Goal: Information Seeking & Learning: Learn about a topic

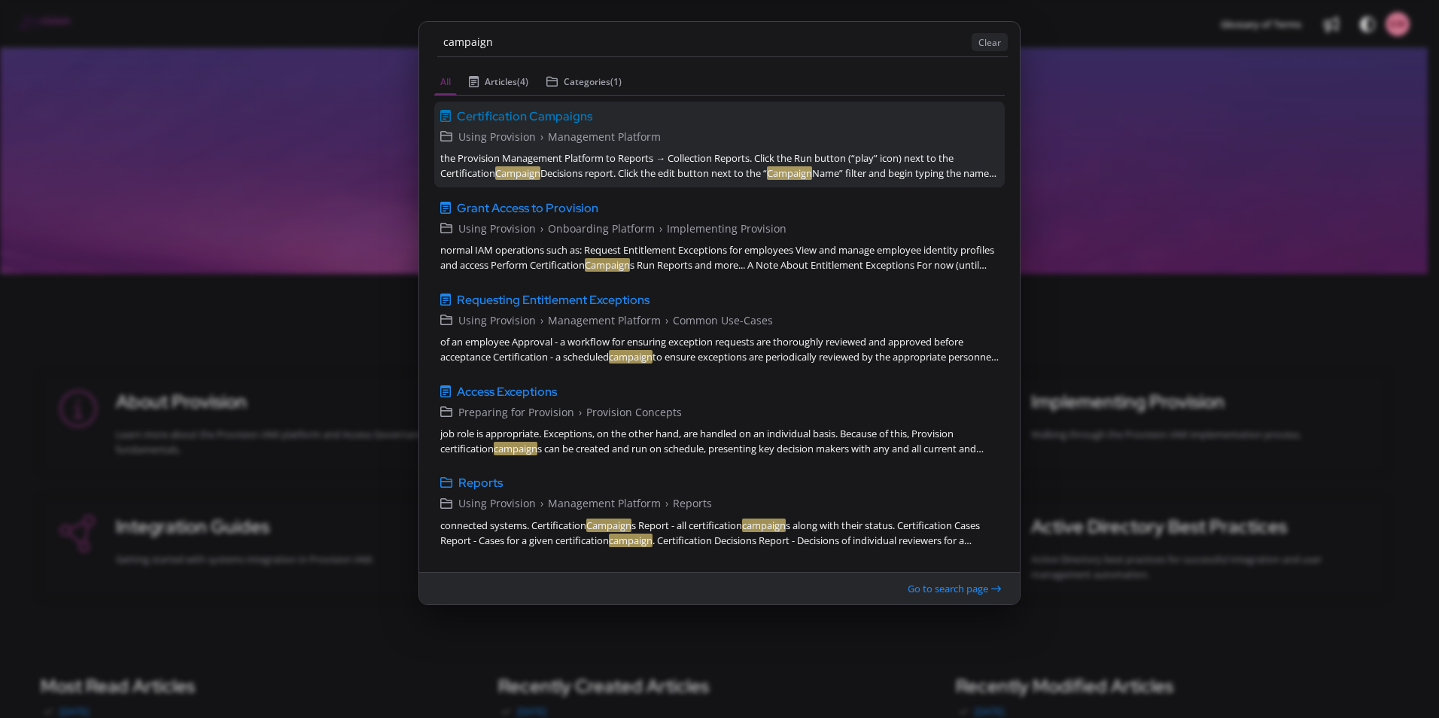
type input "campaign"
click at [540, 120] on span "Certification Campaigns" at bounding box center [525, 116] width 136 height 18
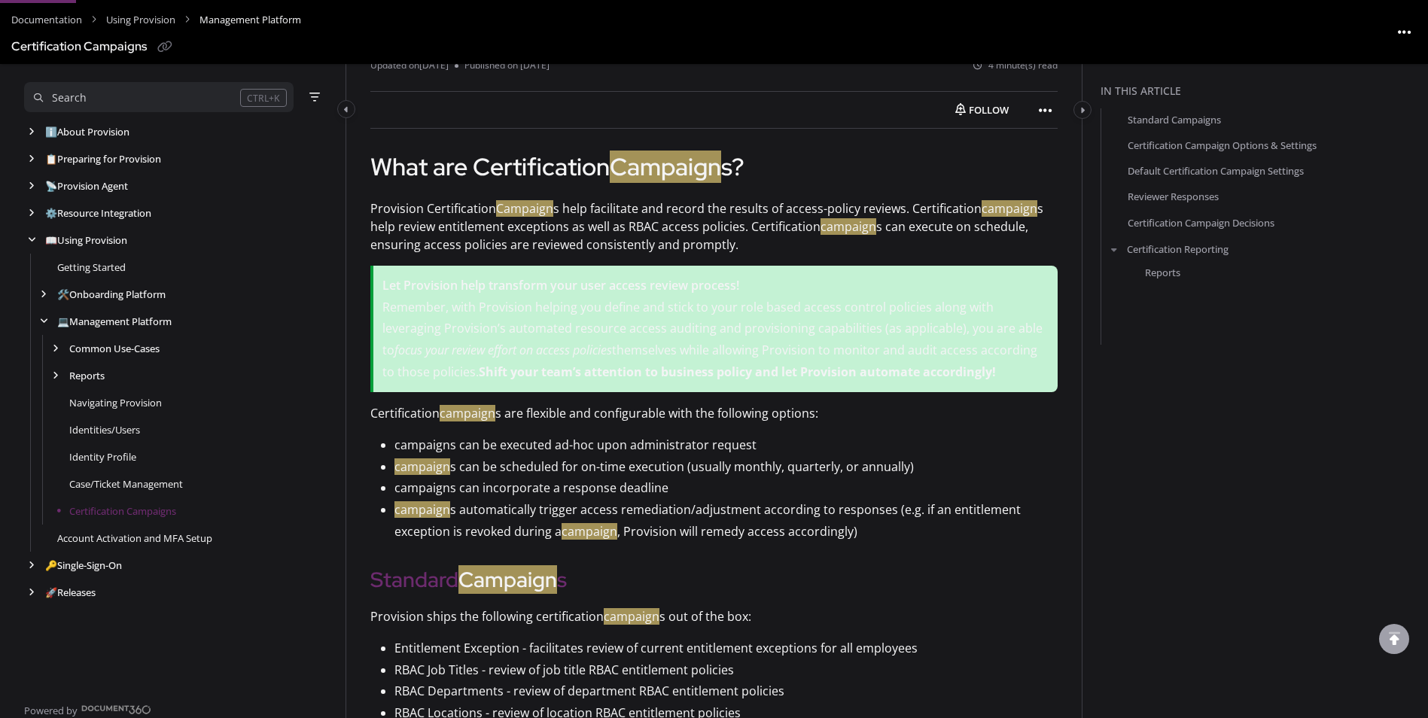
scroll to position [183, 0]
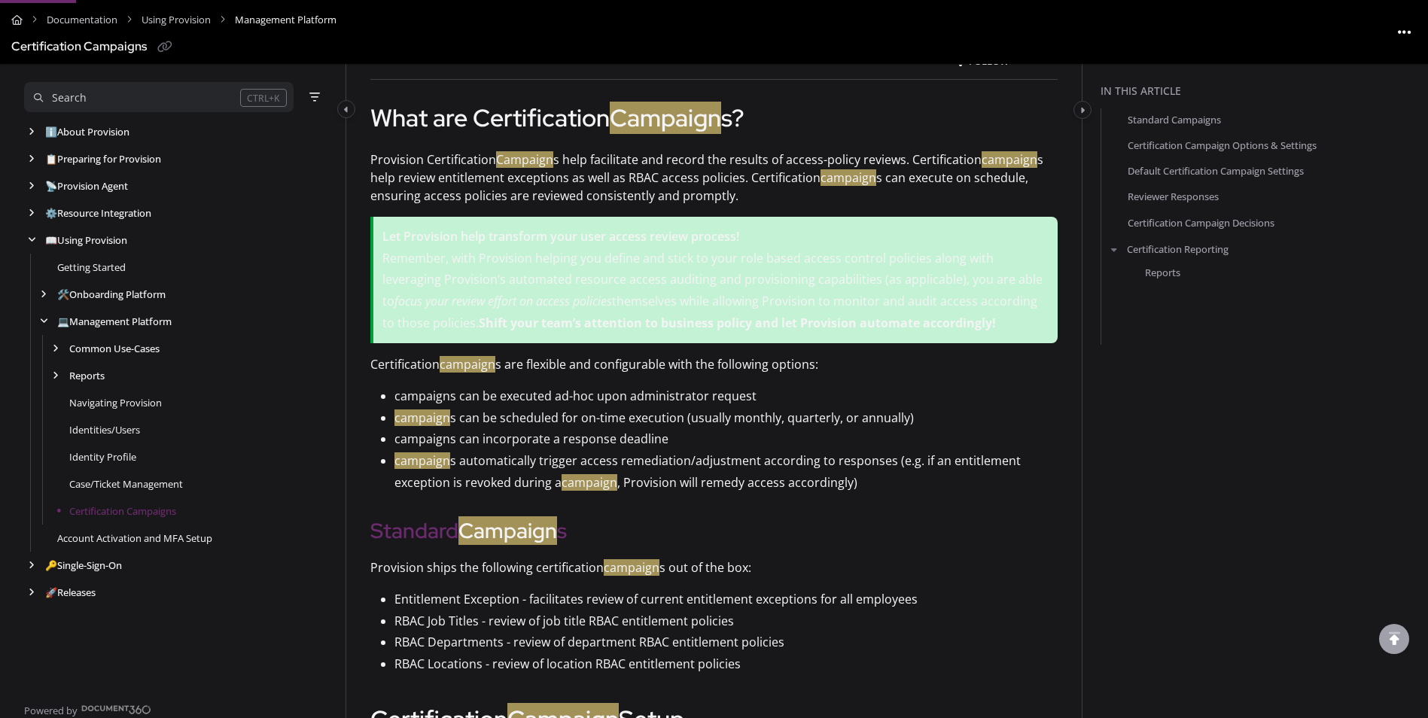
click at [702, 289] on p "Remember, with Provision helping you define and stick to your role based access…" at bounding box center [715, 291] width 666 height 87
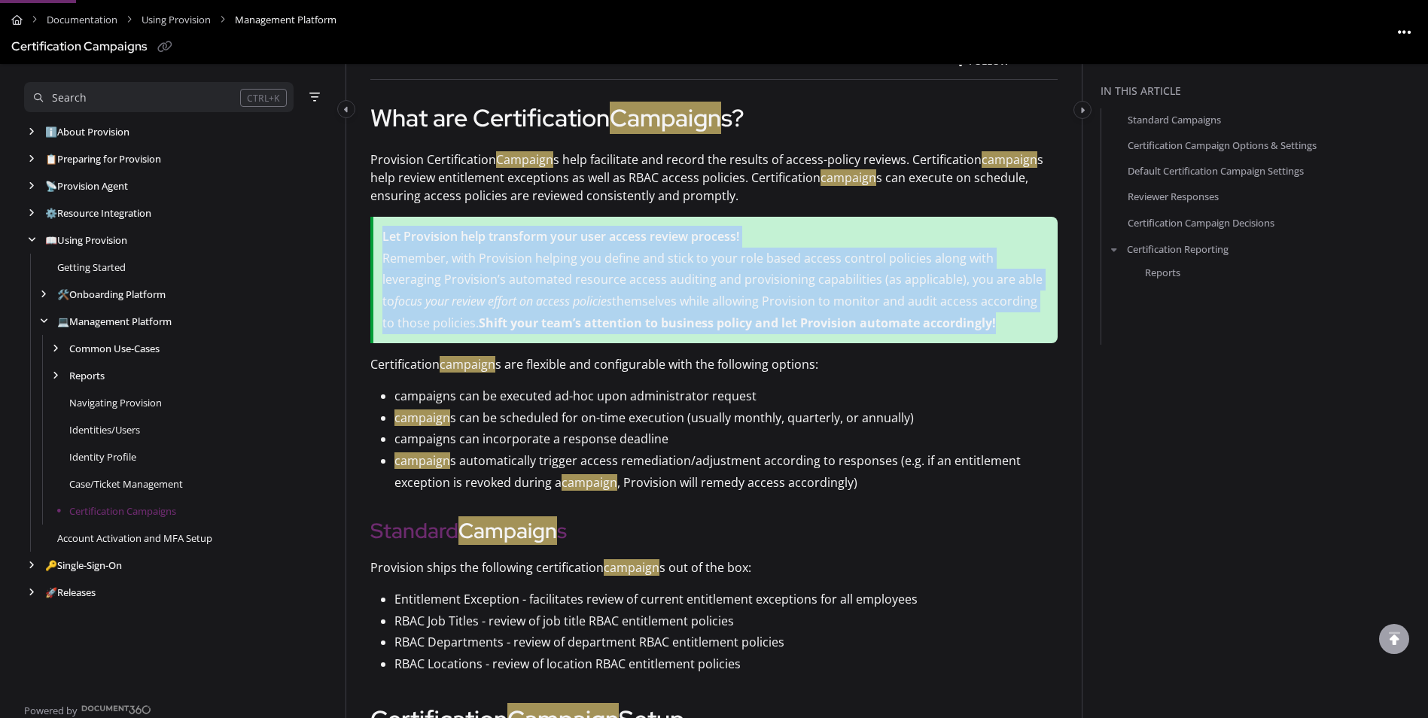
drag, startPoint x: 927, startPoint y: 325, endPoint x: 372, endPoint y: 229, distance: 563.2
click at [372, 229] on blockquote "Let Provision help transform your user access review process! Remember, with Pr…" at bounding box center [713, 280] width 687 height 126
drag, startPoint x: 372, startPoint y: 229, endPoint x: 605, endPoint y: 279, distance: 238.6
click at [605, 279] on p "Remember, with Provision helping you define and stick to your role based access…" at bounding box center [715, 291] width 666 height 87
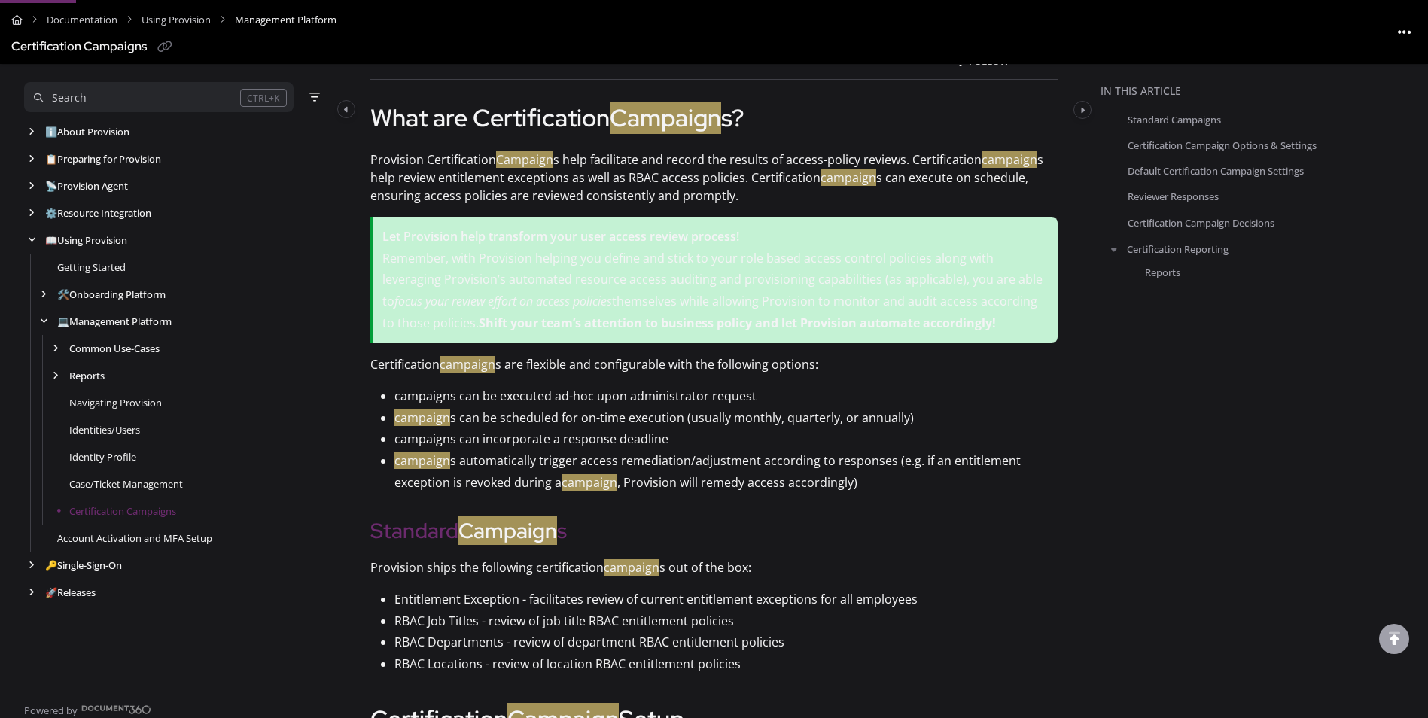
click at [766, 296] on p "Remember, with Provision helping you define and stick to your role based access…" at bounding box center [715, 291] width 666 height 87
drag, startPoint x: 647, startPoint y: 282, endPoint x: 331, endPoint y: 223, distance: 321.7
drag, startPoint x: 331, startPoint y: 223, endPoint x: 688, endPoint y: 265, distance: 359.3
click at [687, 265] on p "Remember, with Provision helping you define and stick to your role based access…" at bounding box center [715, 291] width 666 height 87
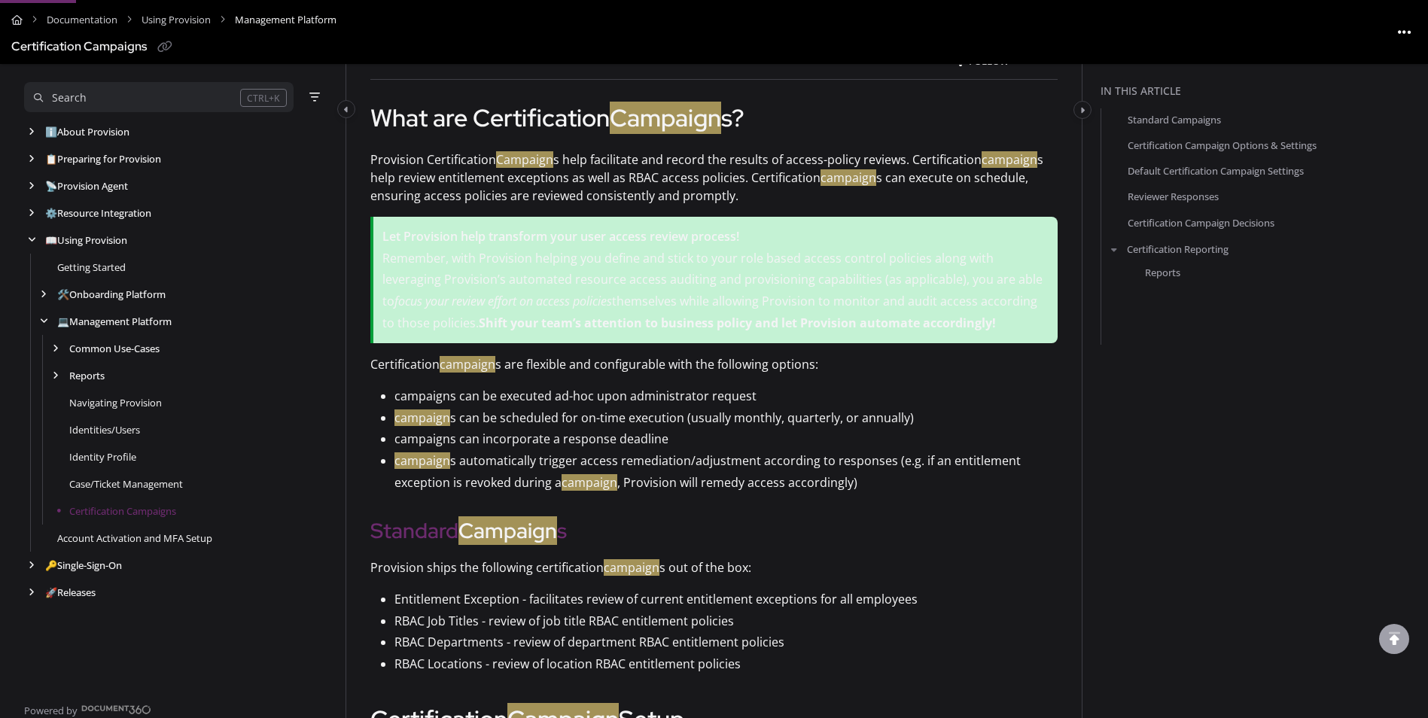
click at [723, 267] on p "Remember, with Provision helping you define and stick to your role based access…" at bounding box center [715, 291] width 666 height 87
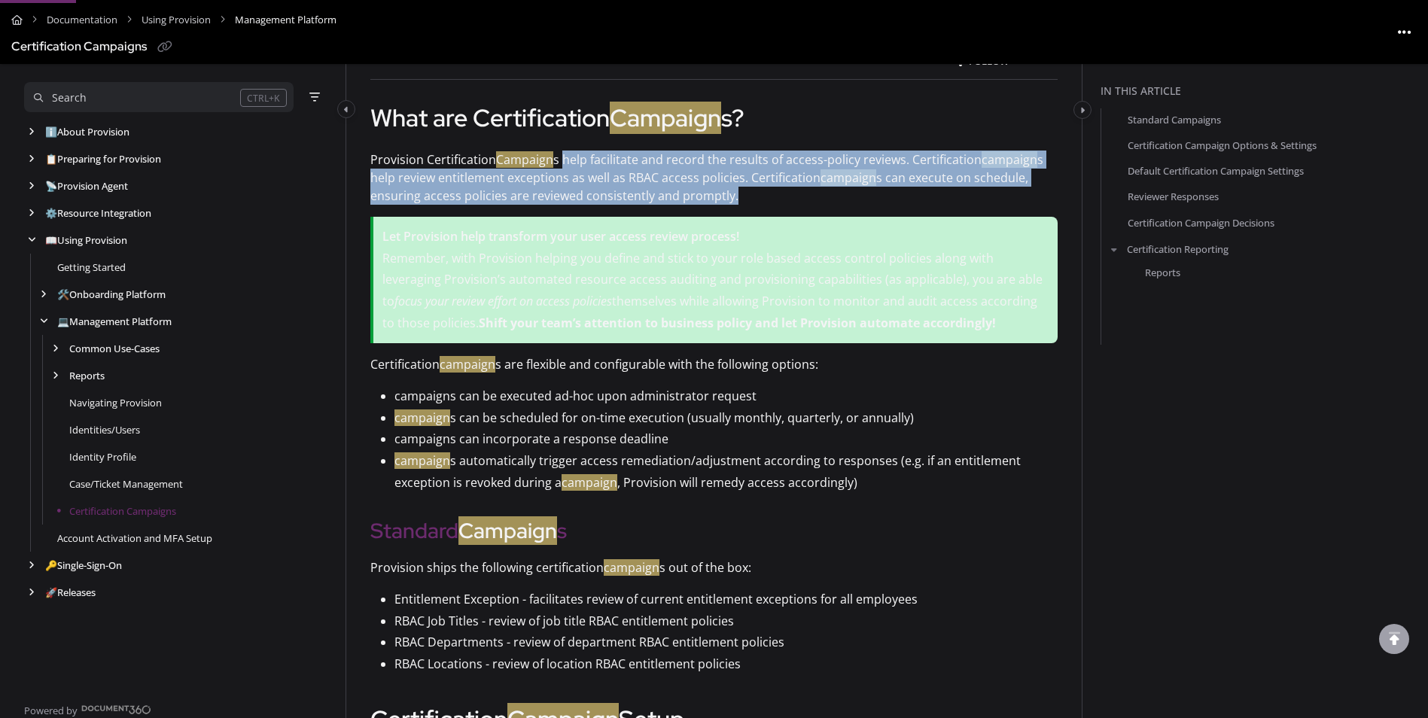
drag, startPoint x: 564, startPoint y: 157, endPoint x: 758, endPoint y: 188, distance: 196.8
click at [758, 188] on p "Provision Certification Campaign s help facilitate and record the results of ac…" at bounding box center [713, 178] width 687 height 54
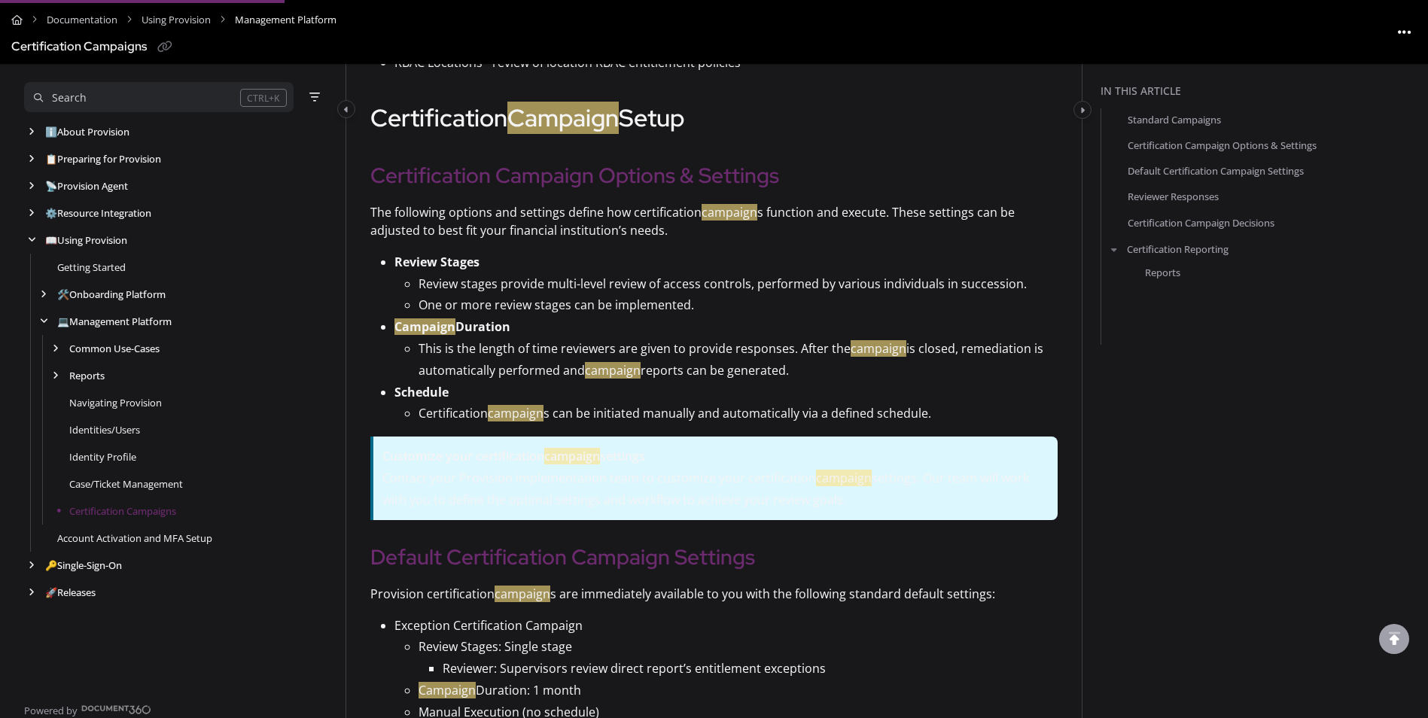
scroll to position [785, 0]
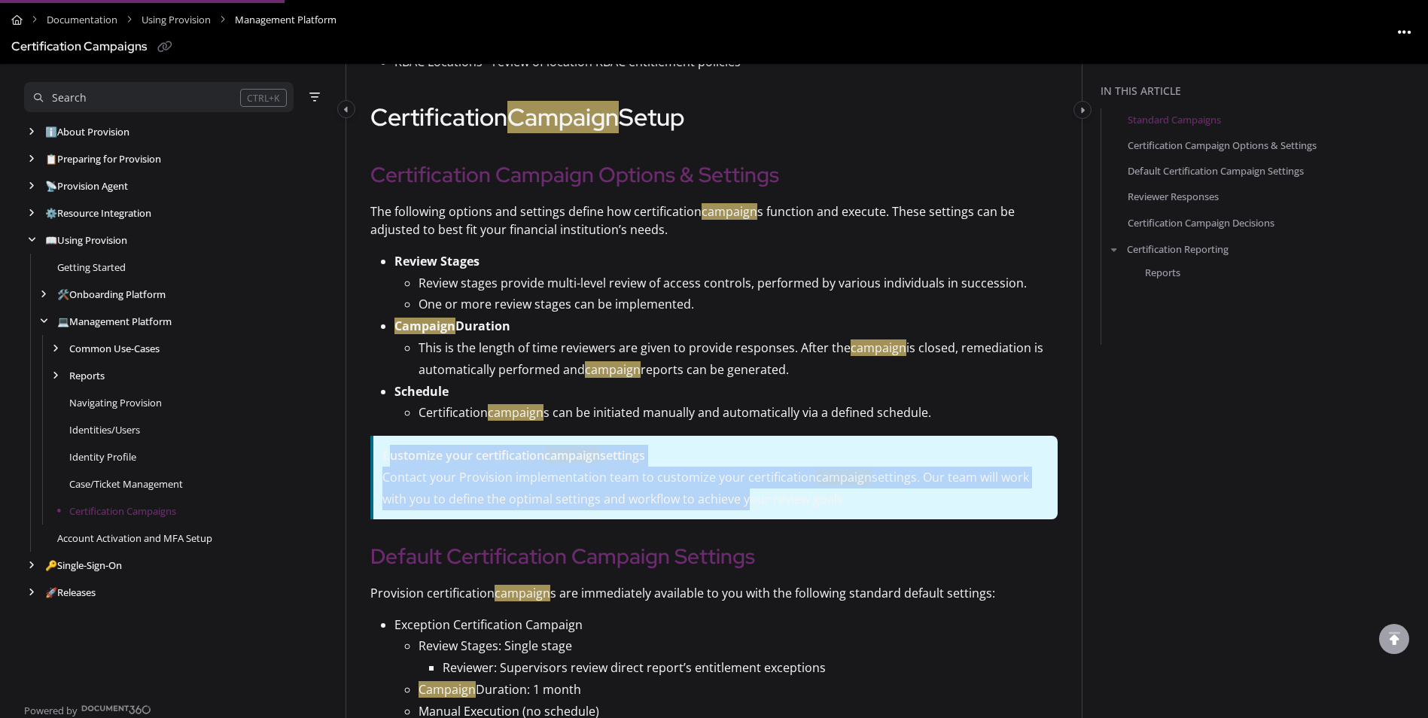
drag, startPoint x: 400, startPoint y: 453, endPoint x: 746, endPoint y: 505, distance: 350.2
click at [745, 505] on blockquote "Customize your certification campaign settings Contact your Provision implement…" at bounding box center [713, 477] width 687 height 83
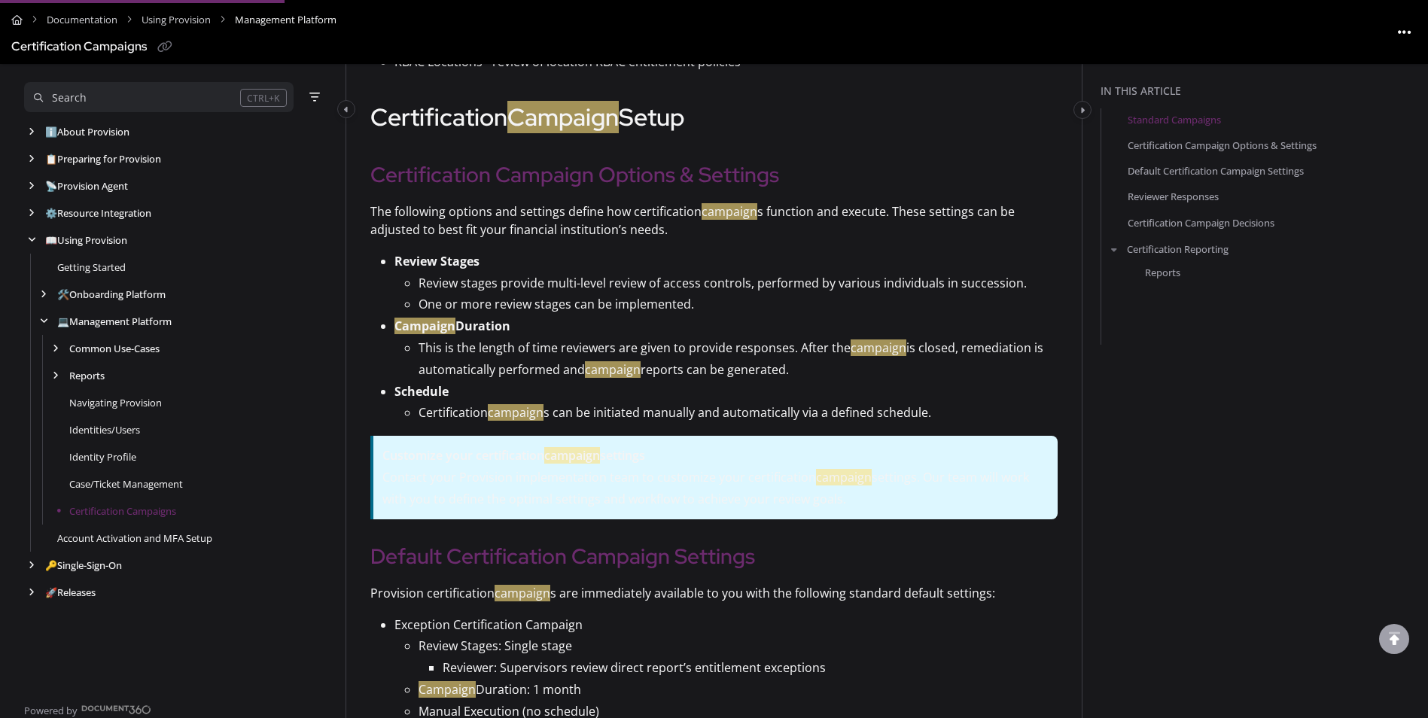
drag, startPoint x: 746, startPoint y: 505, endPoint x: 785, endPoint y: 507, distance: 39.2
click at [770, 506] on p "Contact your Provision implementation team to customize your certification camp…" at bounding box center [715, 489] width 666 height 44
click at [768, 504] on p "Contact your Provision implementation team to customize your certification camp…" at bounding box center [715, 489] width 666 height 44
drag, startPoint x: 769, startPoint y: 504, endPoint x: 939, endPoint y: 502, distance: 170.2
click at [939, 502] on p "Contact your Provision implementation team to customize your certification camp…" at bounding box center [715, 489] width 666 height 44
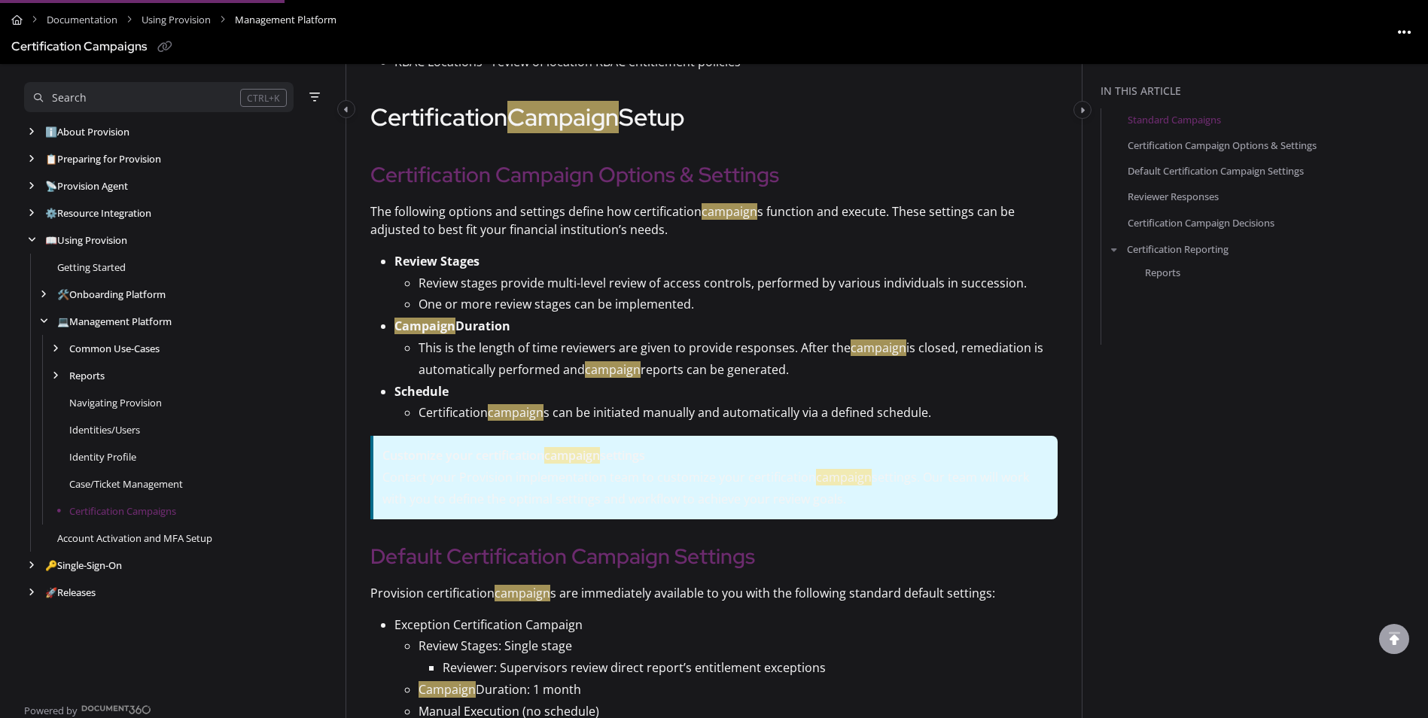
drag, startPoint x: 953, startPoint y: 498, endPoint x: 350, endPoint y: 450, distance: 605.0
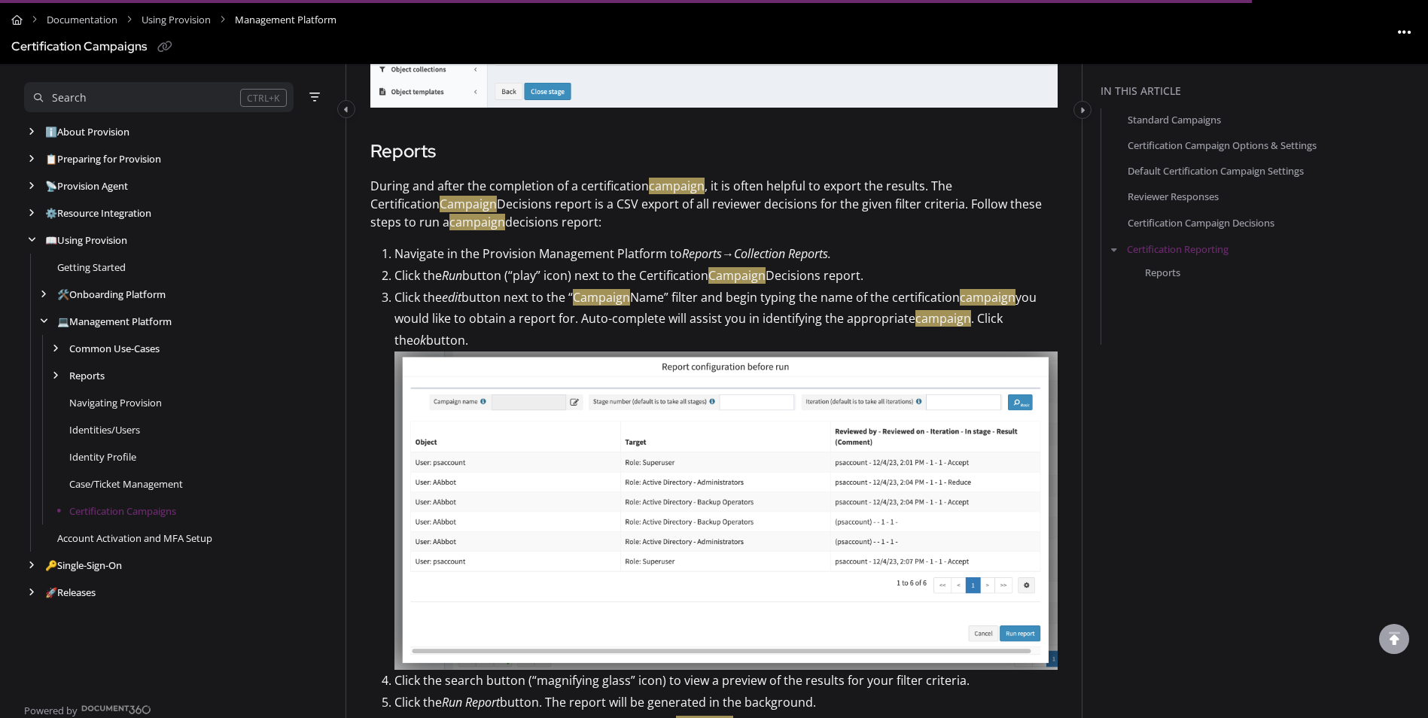
scroll to position [3496, 0]
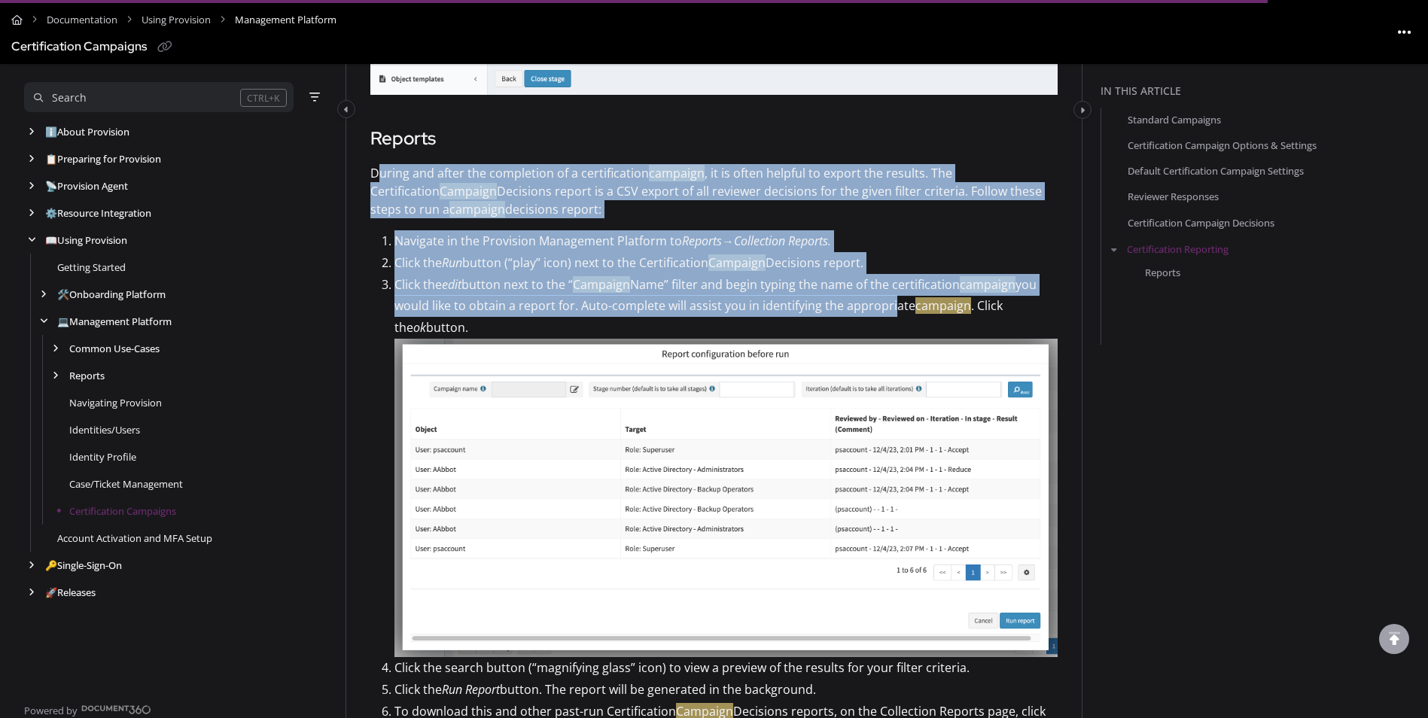
drag, startPoint x: 380, startPoint y: 159, endPoint x: 888, endPoint y: 297, distance: 526.5
drag, startPoint x: 888, startPoint y: 297, endPoint x: 806, endPoint y: 289, distance: 83.2
click at [817, 293] on p "Click the edit button next to the “ Campaign Name” filter and begin typing the …" at bounding box center [726, 306] width 663 height 65
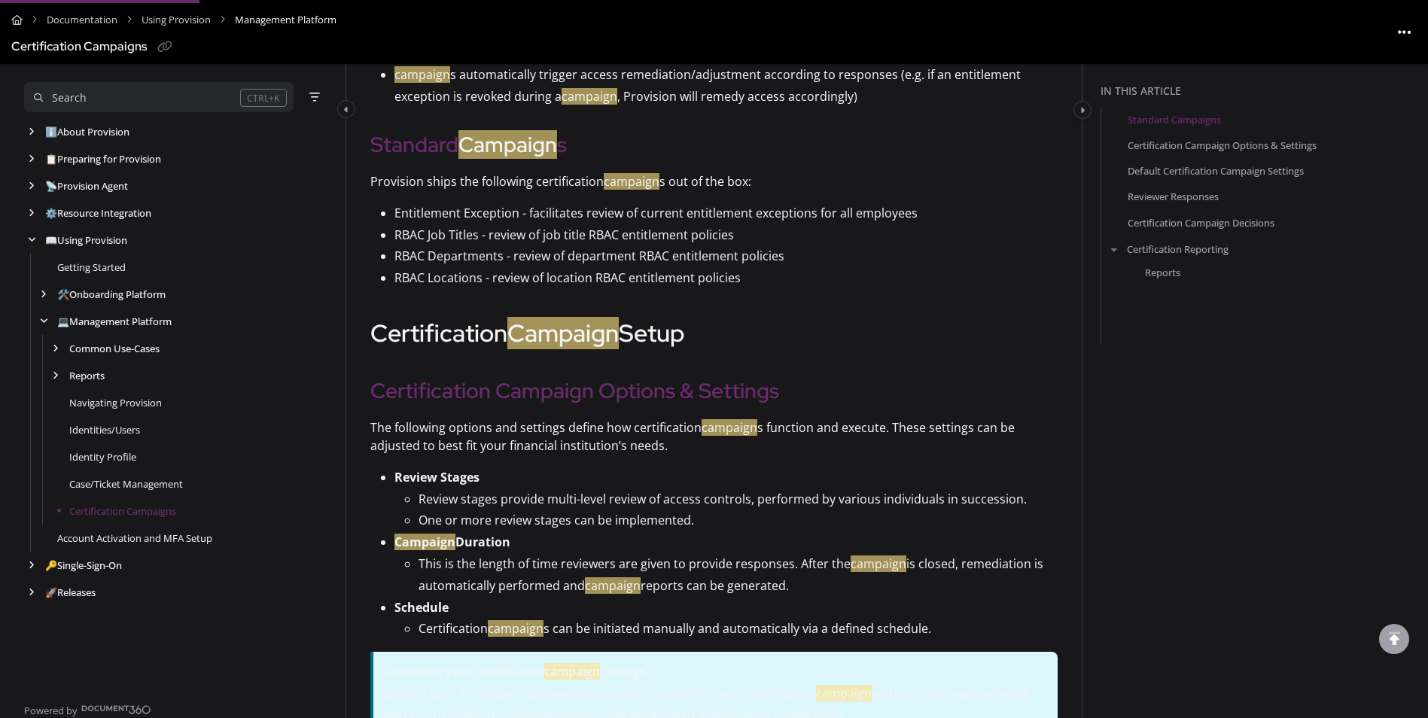
scroll to position [550, 0]
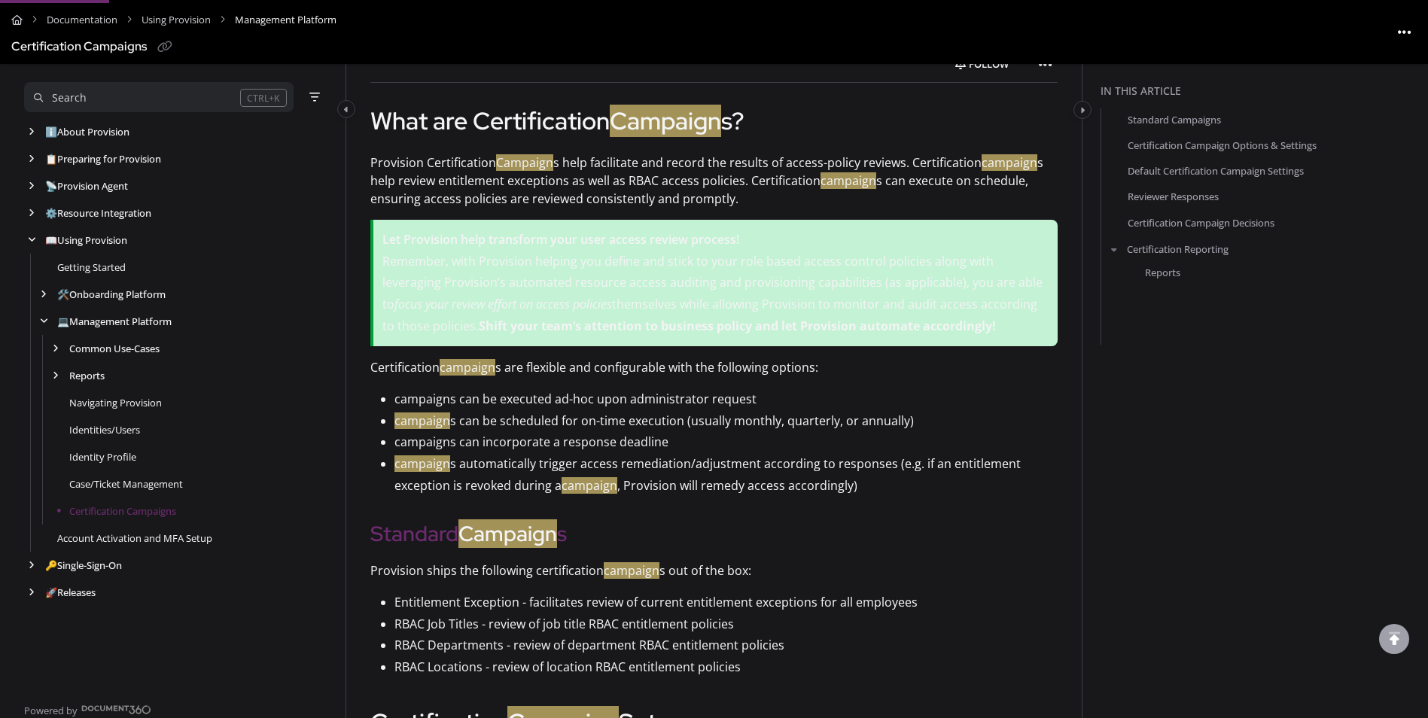
scroll to position [0, 0]
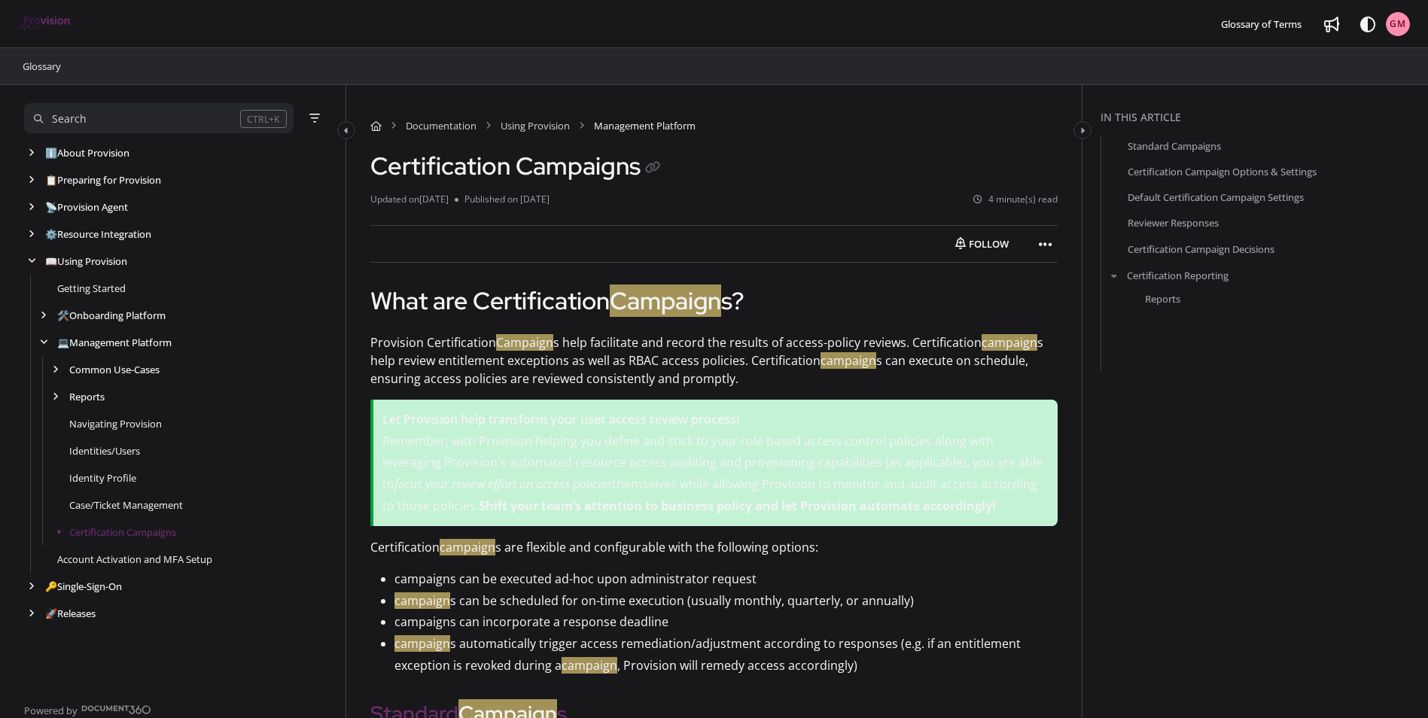
drag, startPoint x: 422, startPoint y: 299, endPoint x: 616, endPoint y: 306, distance: 193.6
click at [616, 306] on h1 "What are Certification Campaign s?" at bounding box center [713, 301] width 687 height 41
drag, startPoint x: 616, startPoint y: 306, endPoint x: 548, endPoint y: 306, distance: 67.8
click at [548, 306] on h1 "What are Certification Campaign s?" at bounding box center [713, 301] width 687 height 41
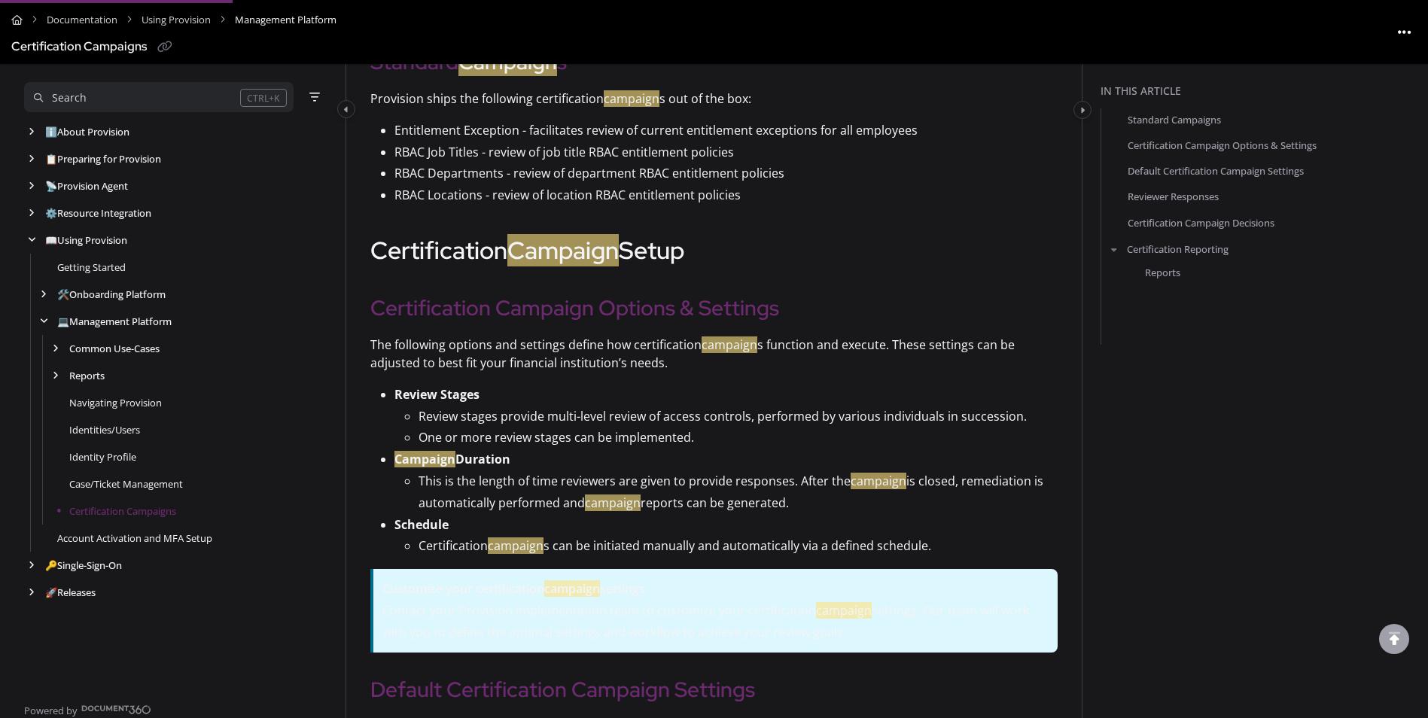
scroll to position [678, 0]
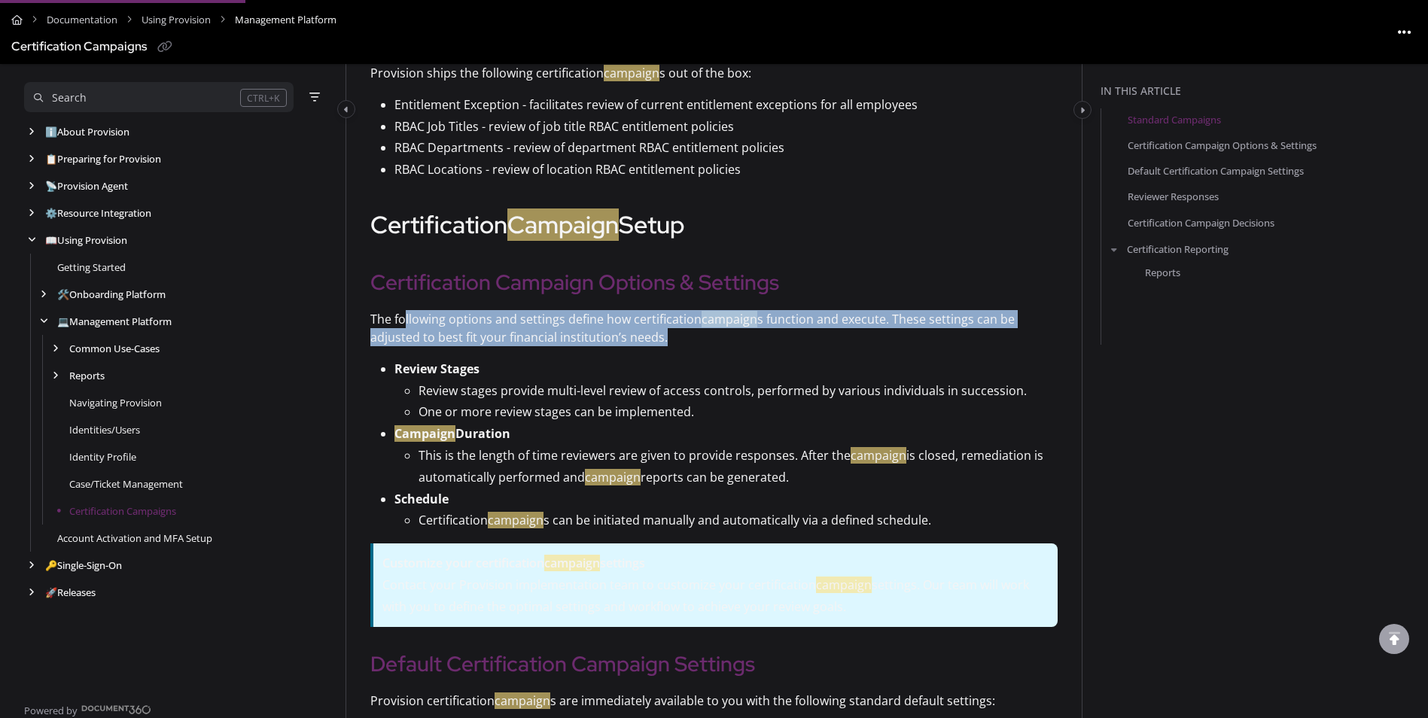
drag, startPoint x: 405, startPoint y: 318, endPoint x: 654, endPoint y: 347, distance: 250.9
drag, startPoint x: 654, startPoint y: 347, endPoint x: 582, endPoint y: 367, distance: 74.9
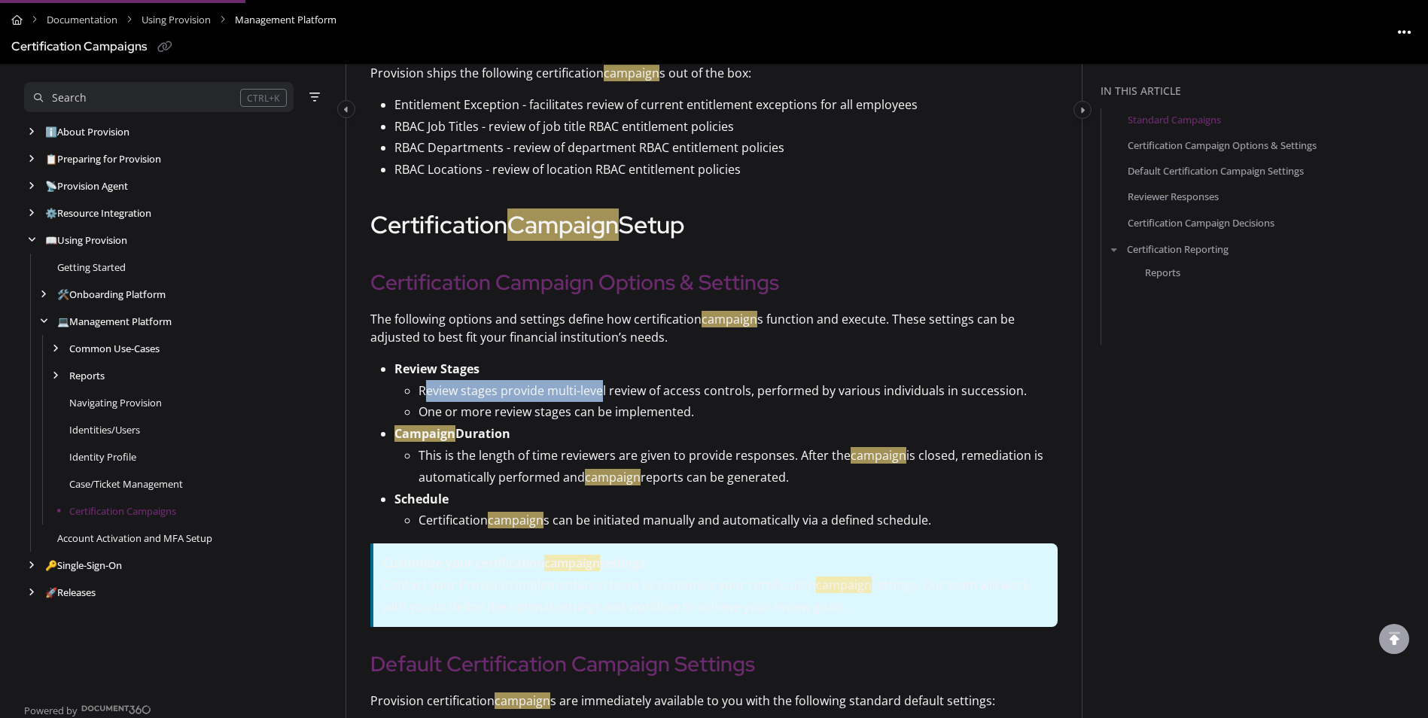
drag, startPoint x: 428, startPoint y: 393, endPoint x: 602, endPoint y: 392, distance: 173.9
click at [602, 392] on p "Review stages provide multi-level review of access controls, performed by vario…" at bounding box center [738, 391] width 639 height 22
drag, startPoint x: 602, startPoint y: 392, endPoint x: 568, endPoint y: 392, distance: 33.9
click at [568, 392] on p "Review stages provide multi-level review of access controls, performed by vario…" at bounding box center [738, 391] width 639 height 22
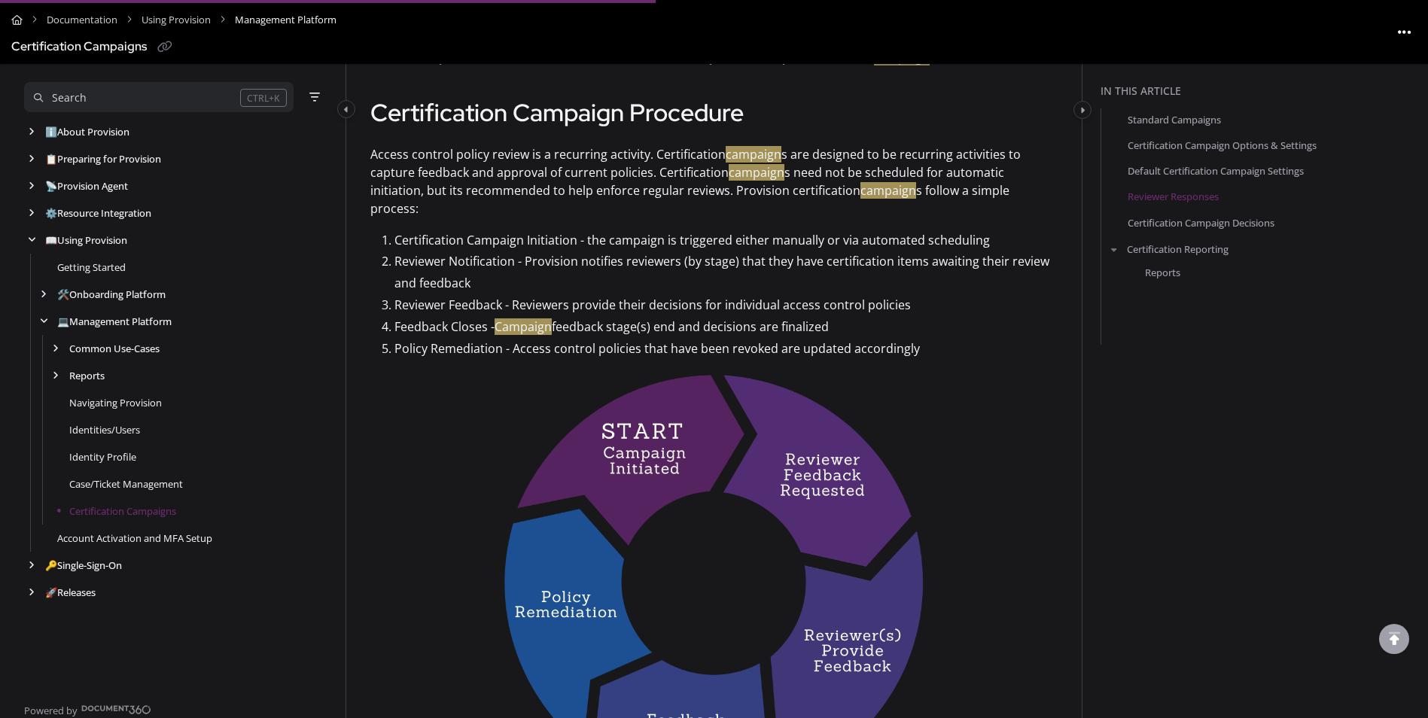
scroll to position [1807, 0]
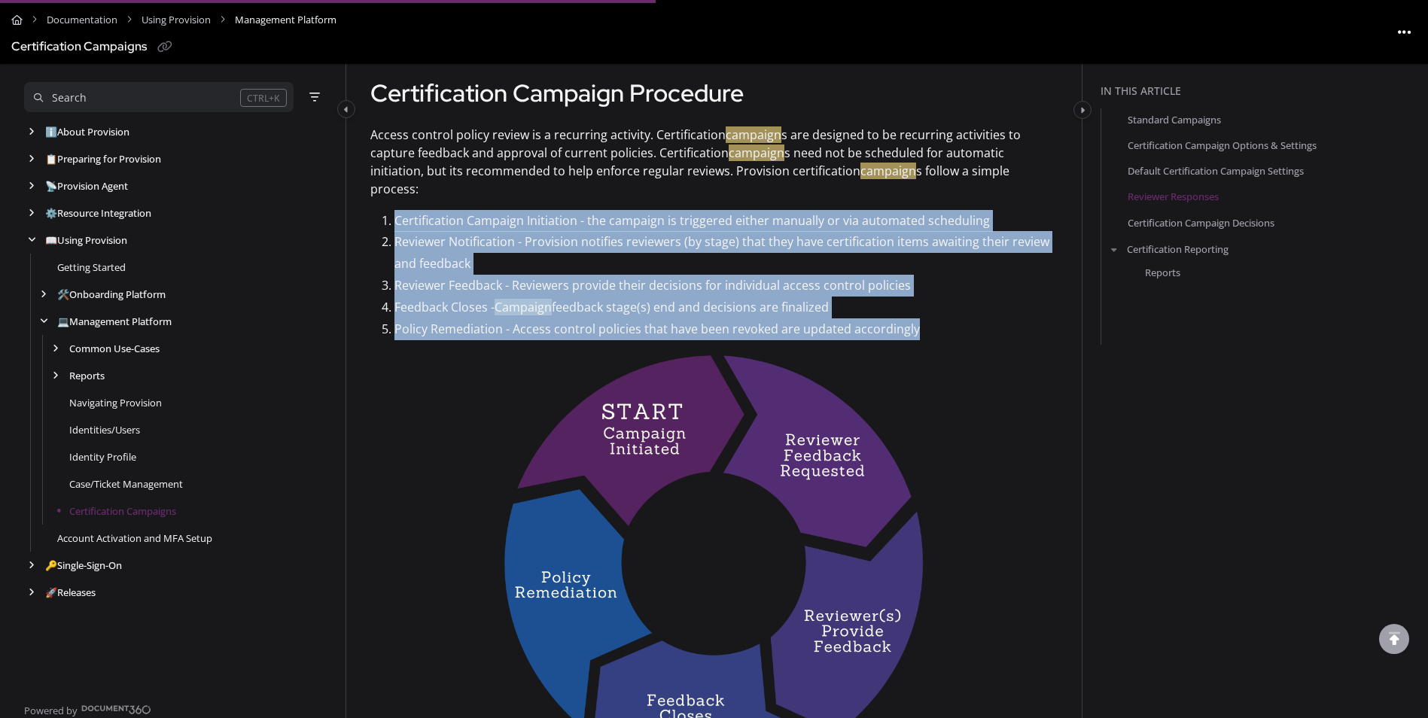
drag, startPoint x: 392, startPoint y: 196, endPoint x: 913, endPoint y: 312, distance: 533.7
click at [913, 312] on ol "Certification Campaign Initiation - the campaign is triggered either manually o…" at bounding box center [713, 275] width 687 height 130
drag, startPoint x: 912, startPoint y: 312, endPoint x: 840, endPoint y: 310, distance: 72.3
click at [840, 318] on p "Policy Remediation - Access control policies that have been revoked are updated…" at bounding box center [726, 329] width 663 height 22
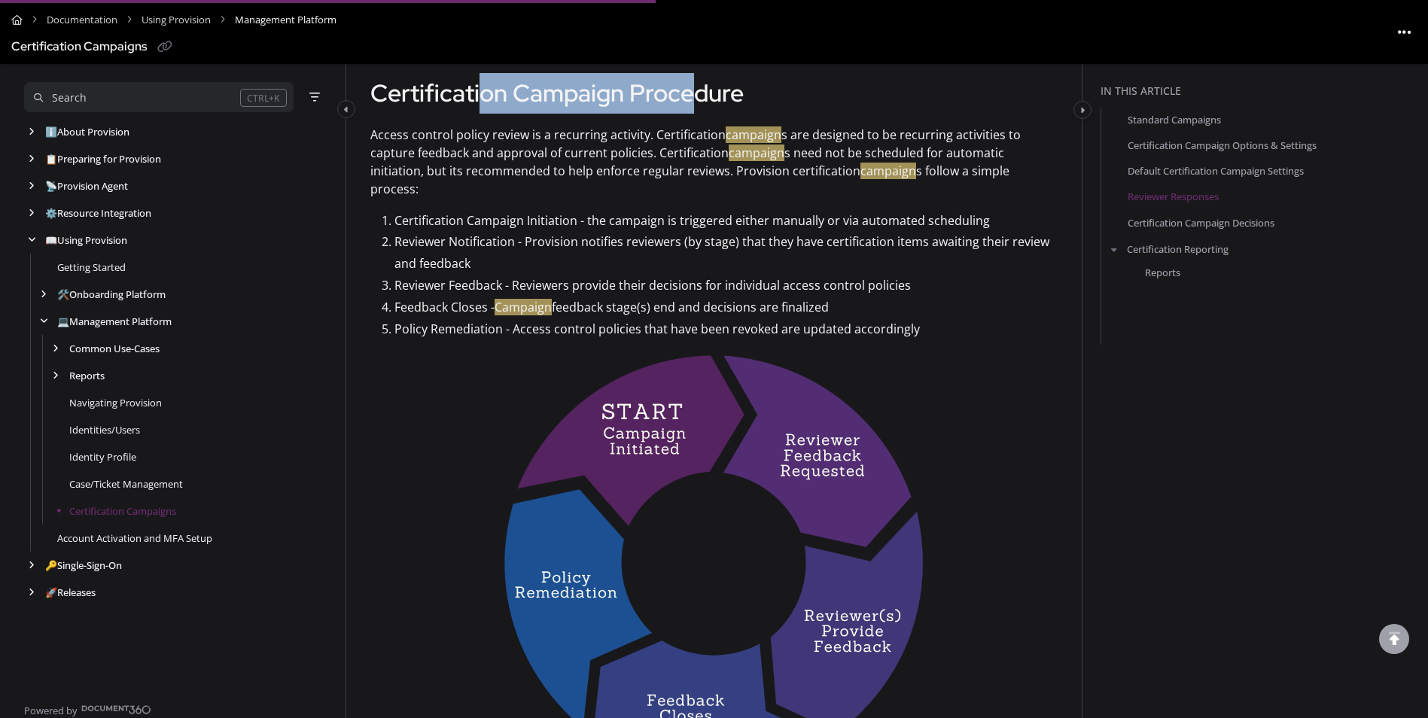
click at [700, 96] on h1 "Certification Campaign Procedure" at bounding box center [713, 93] width 687 height 41
drag, startPoint x: 700, startPoint y: 96, endPoint x: 667, endPoint y: 123, distance: 42.8
click at [662, 108] on h1 "Certification Campaign Procedure" at bounding box center [713, 93] width 687 height 41
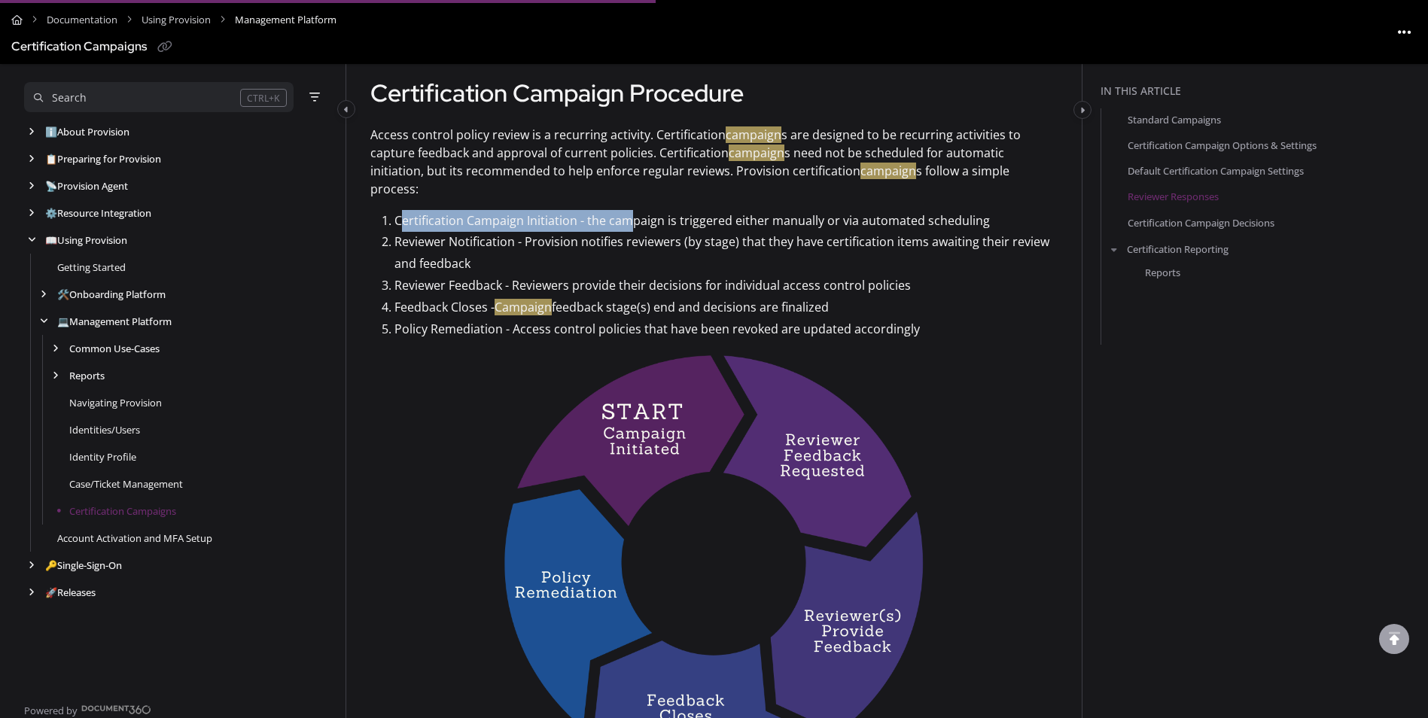
drag, startPoint x: 401, startPoint y: 200, endPoint x: 633, endPoint y: 203, distance: 231.9
click at [633, 210] on p "Certification Campaign Initiation - the campaign is triggered either manually o…" at bounding box center [726, 221] width 663 height 22
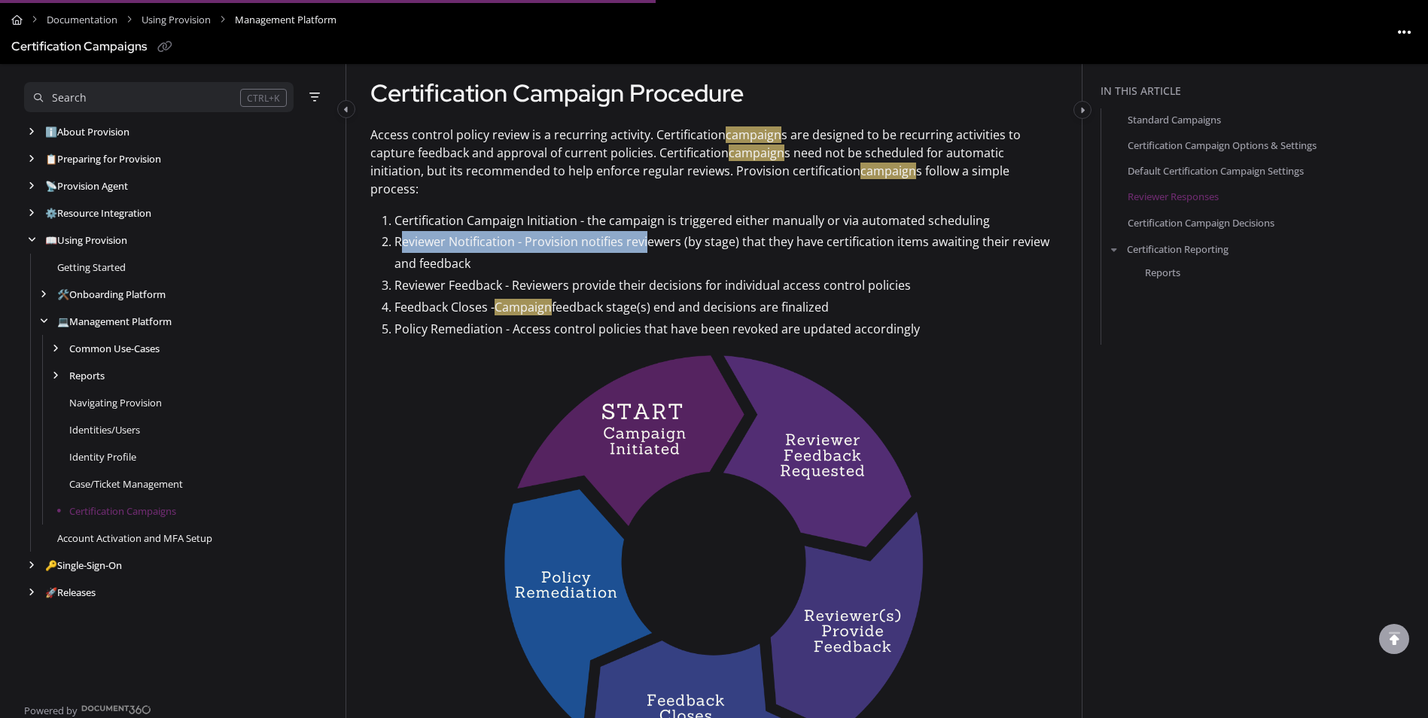
drag, startPoint x: 399, startPoint y: 222, endPoint x: 647, endPoint y: 228, distance: 248.5
click at [647, 231] on p "Reviewer Notification - Provision notifies reviewers (by stage) that they have …" at bounding box center [726, 253] width 663 height 44
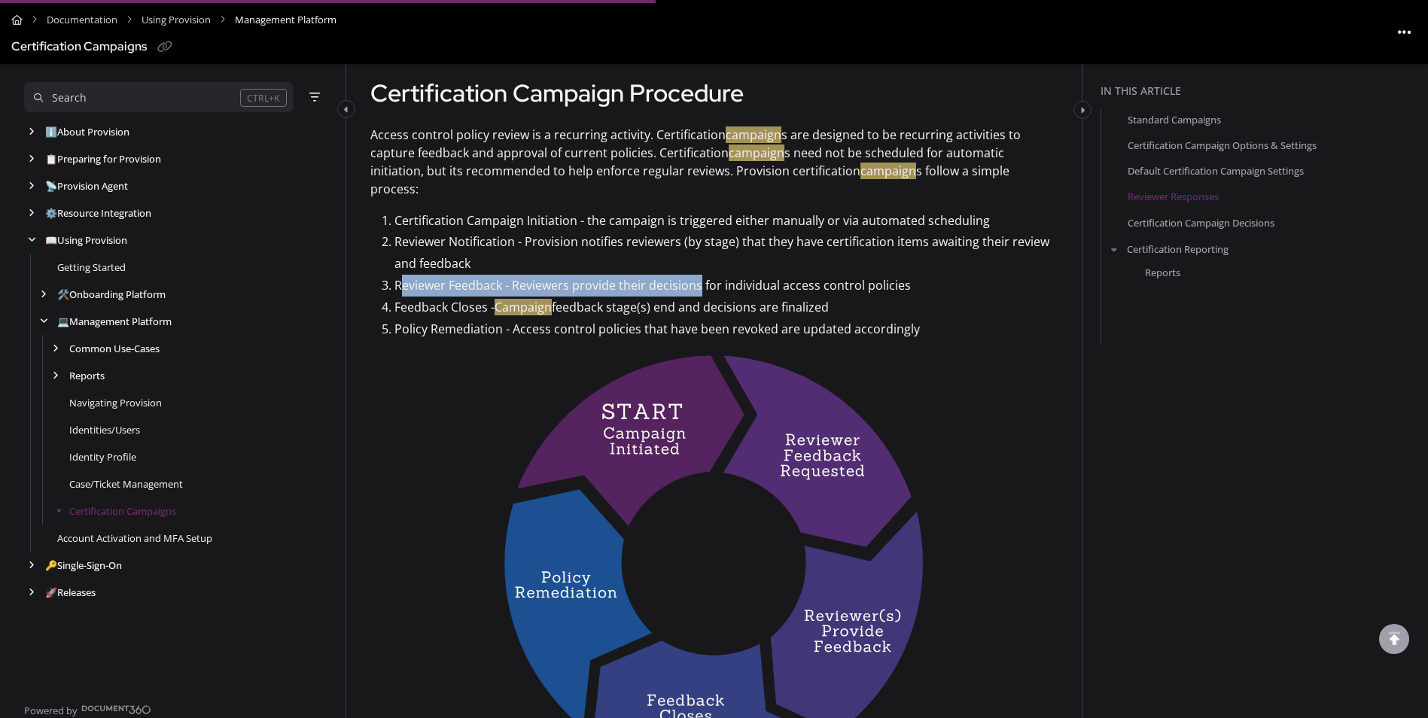
drag, startPoint x: 404, startPoint y: 273, endPoint x: 697, endPoint y: 267, distance: 293.7
click at [697, 275] on p "Reviewer Feedback - Reviewers provide their decisions for individual access con…" at bounding box center [726, 286] width 663 height 22
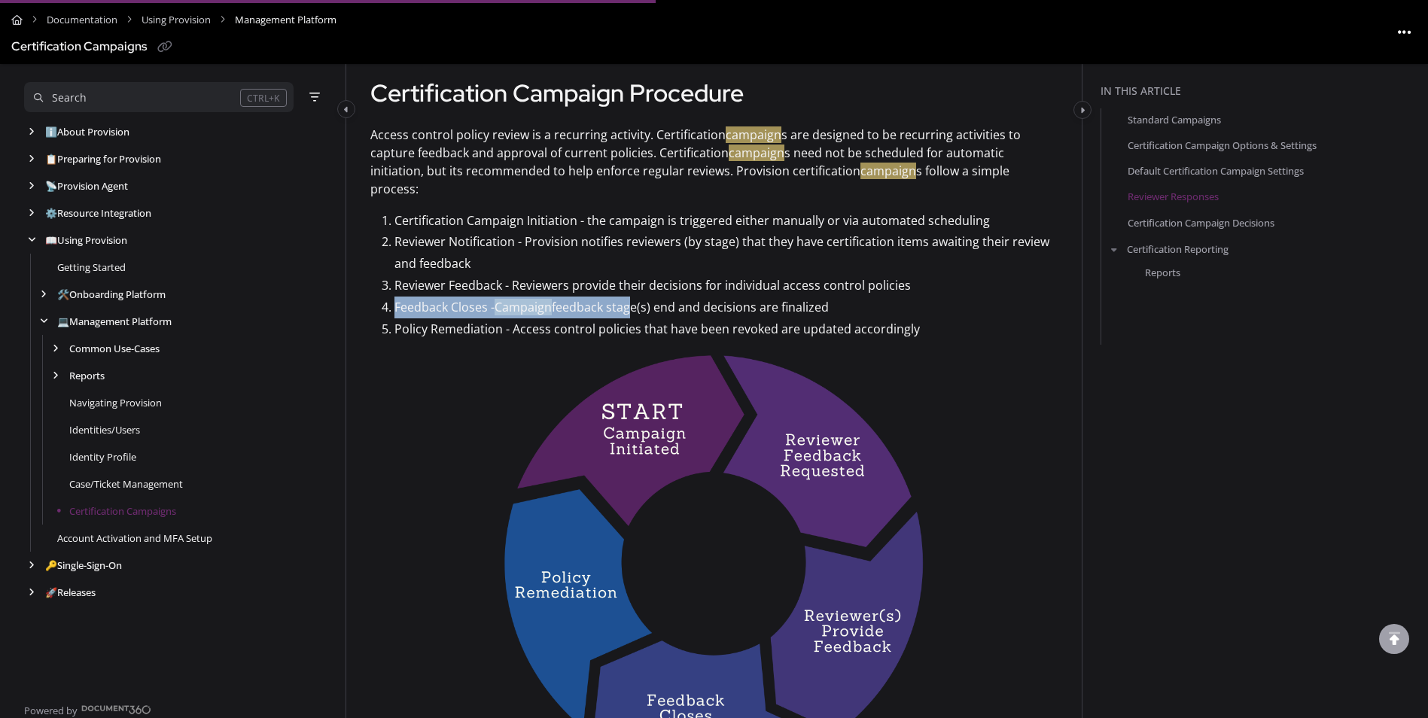
drag, startPoint x: 409, startPoint y: 289, endPoint x: 629, endPoint y: 291, distance: 220.6
click at [629, 297] on p "Feedback Closes - Campaign feedback stage(s) end and decisions are finalized" at bounding box center [726, 308] width 663 height 22
drag, startPoint x: 416, startPoint y: 310, endPoint x: 599, endPoint y: 310, distance: 183.7
click at [599, 318] on p "Policy Remediation - Access control policies that have been revoked are updated…" at bounding box center [726, 329] width 663 height 22
drag, startPoint x: 599, startPoint y: 310, endPoint x: 563, endPoint y: 311, distance: 36.1
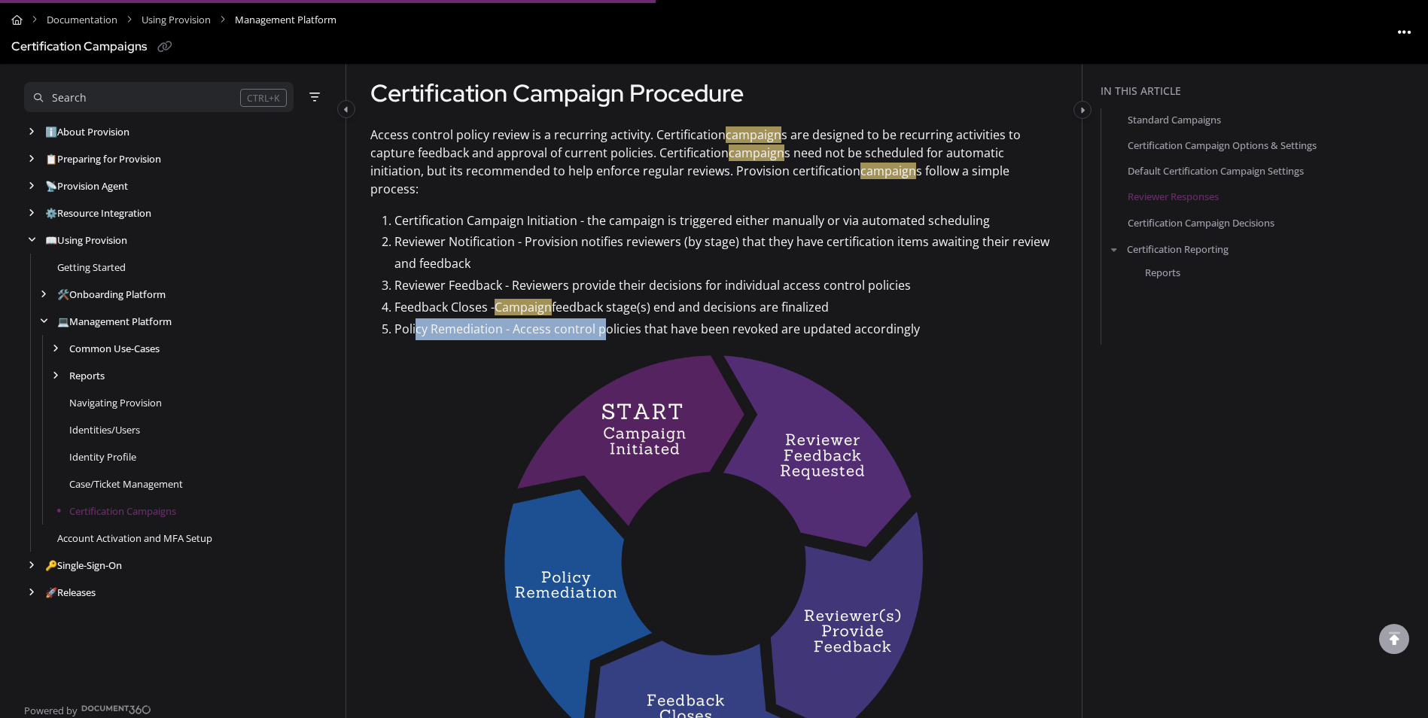
click at [556, 318] on p "Policy Remediation - Access control policies that have been revoked are updated…" at bounding box center [726, 329] width 663 height 22
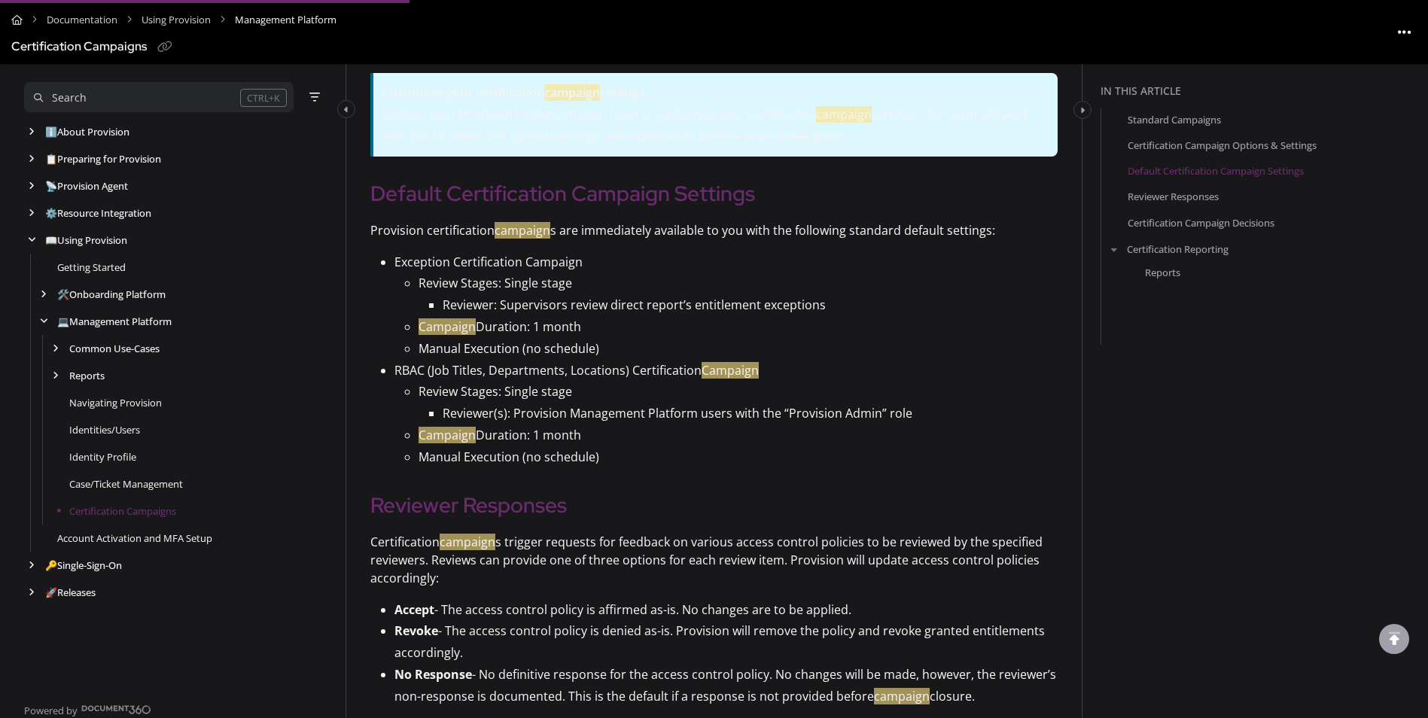
scroll to position [1129, 0]
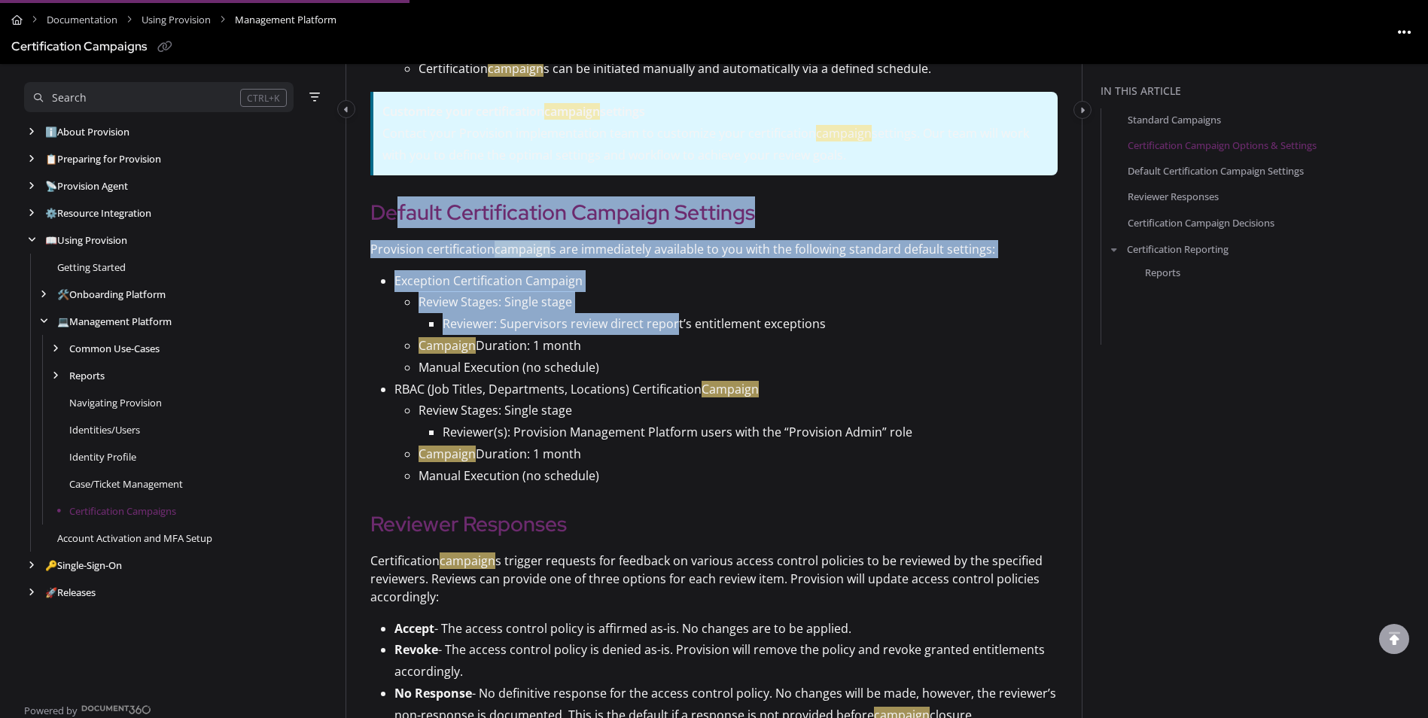
drag, startPoint x: 394, startPoint y: 218, endPoint x: 674, endPoint y: 325, distance: 299.8
drag, startPoint x: 674, startPoint y: 325, endPoint x: 620, endPoint y: 331, distance: 53.8
click at [621, 332] on p "Reviewer: Supervisors review direct report’s entitlement exceptions" at bounding box center [750, 324] width 615 height 22
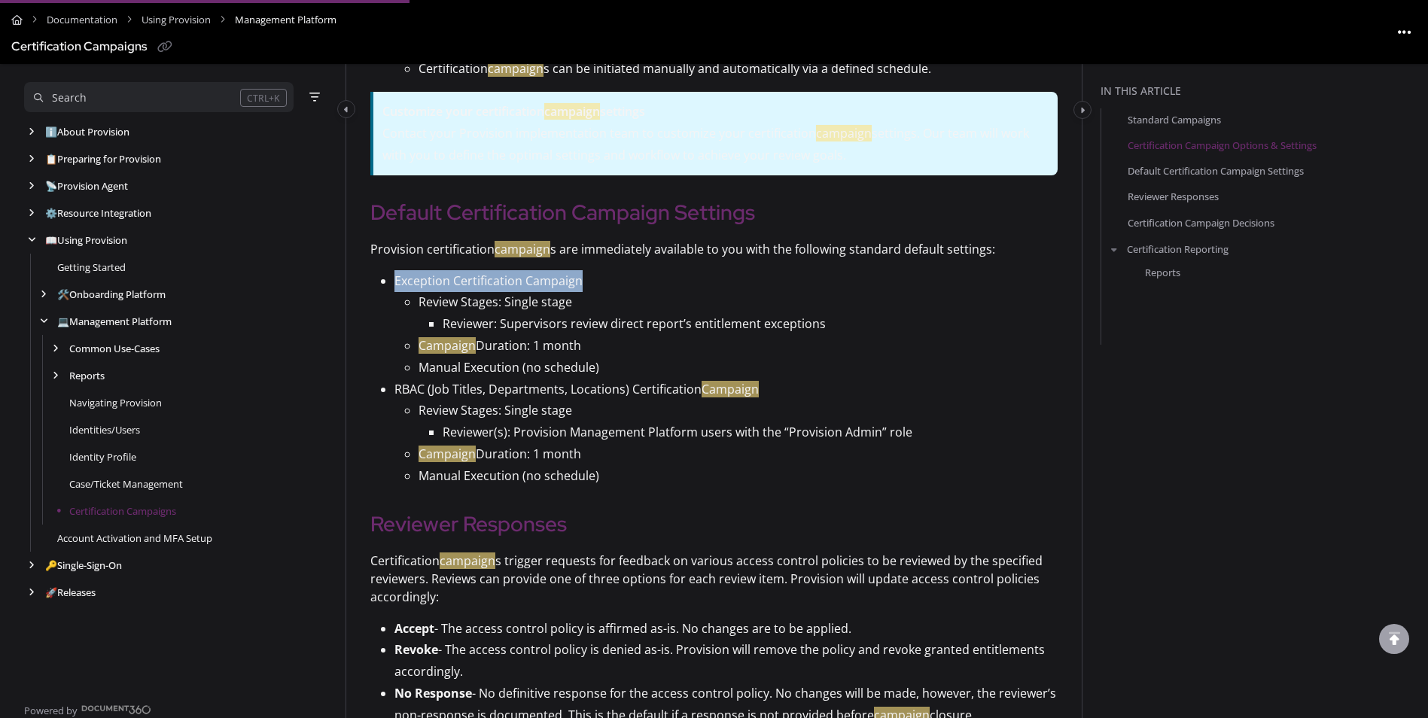
drag, startPoint x: 390, startPoint y: 279, endPoint x: 583, endPoint y: 283, distance: 192.8
click at [583, 283] on ul "Exception Certification Campaign Review Stages: Single stage Reviewer: Supervis…" at bounding box center [713, 378] width 687 height 217
drag, startPoint x: 583, startPoint y: 283, endPoint x: 545, endPoint y: 284, distance: 37.7
click at [545, 284] on p "Exception Certification Campaign" at bounding box center [726, 281] width 663 height 22
